Goal: Check status

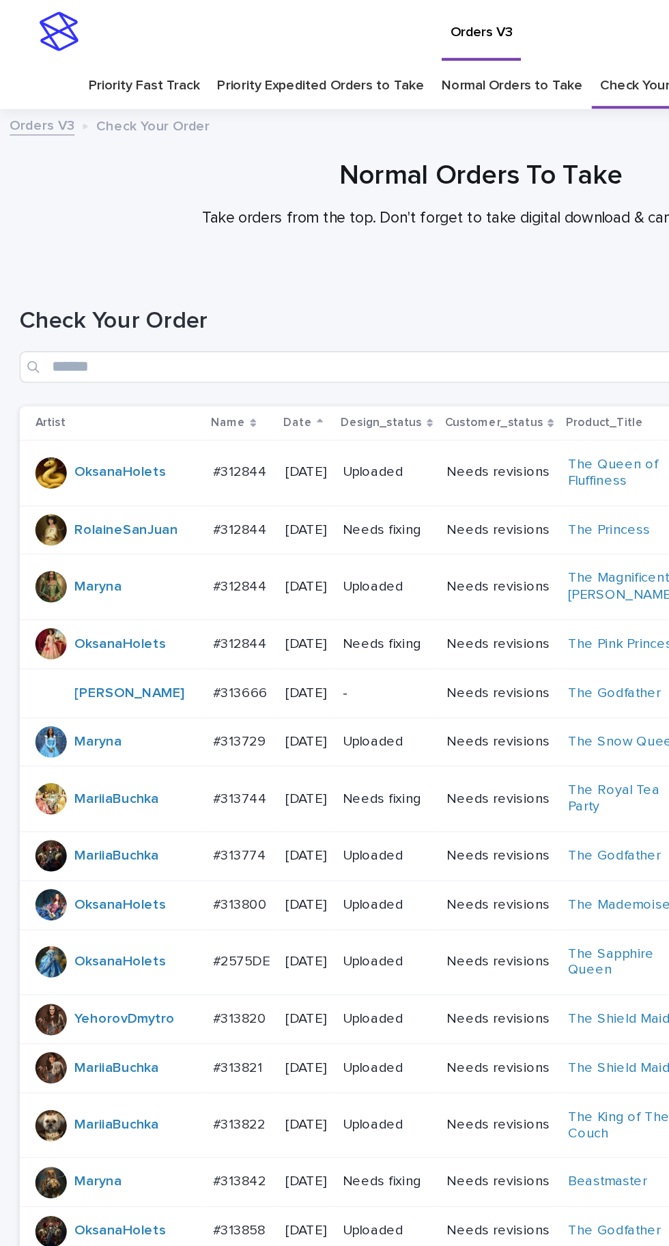
click at [155, 320] on p "#312844" at bounding box center [168, 327] width 40 height 14
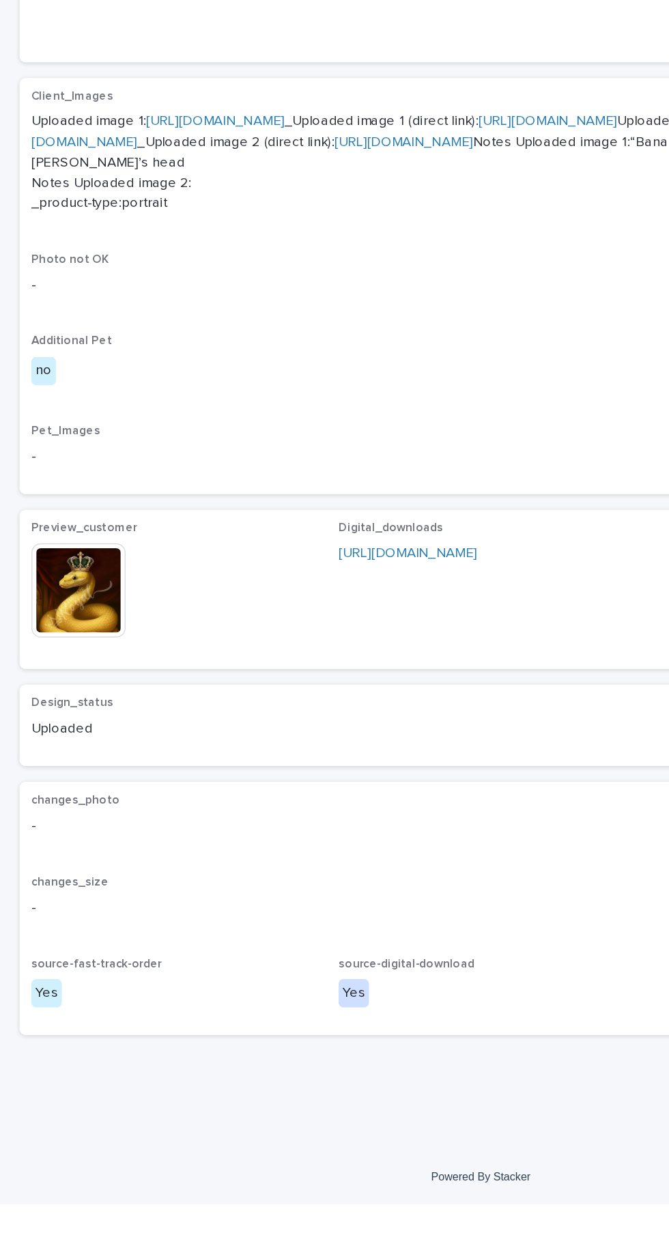
click at [57, 851] on img at bounding box center [55, 819] width 66 height 66
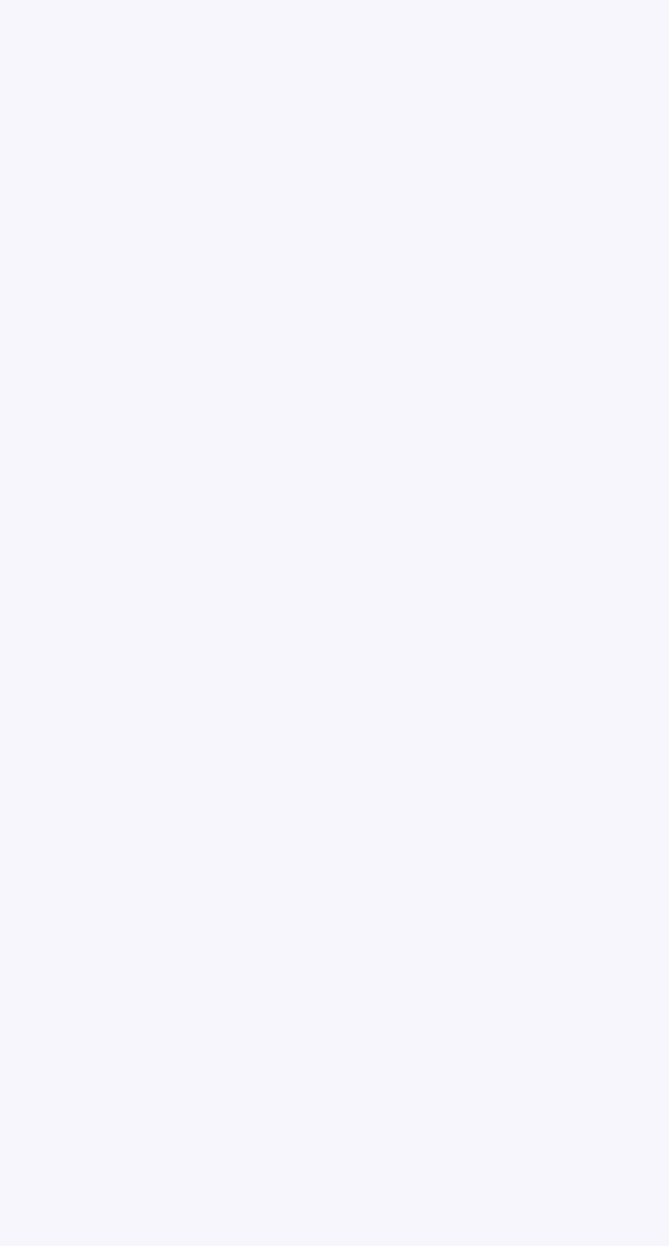
scroll to position [43, 0]
